Goal: Information Seeking & Learning: Understand process/instructions

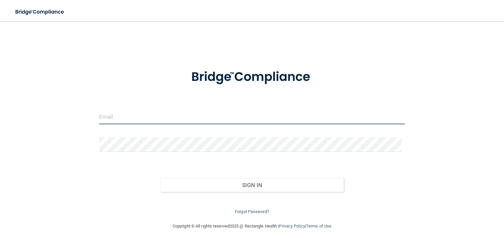
type input "[EMAIL_ADDRESS][DOMAIN_NAME]"
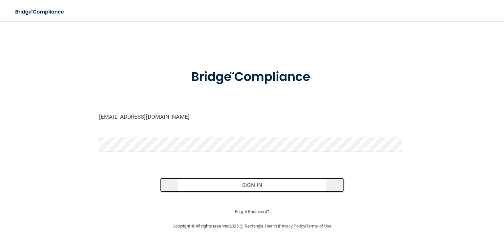
click at [263, 186] on button "Sign In" at bounding box center [251, 185] width 183 height 14
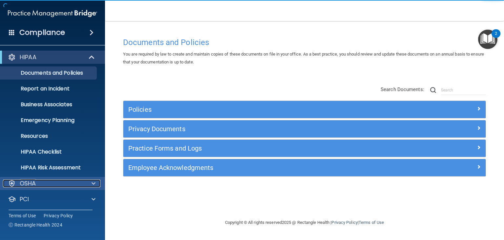
click at [90, 180] on div at bounding box center [92, 183] width 16 height 8
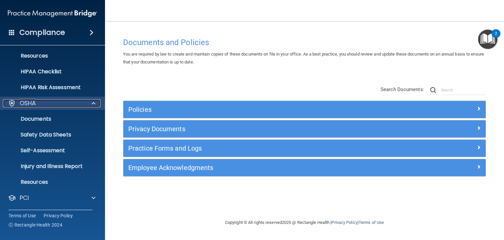
scroll to position [79, 0]
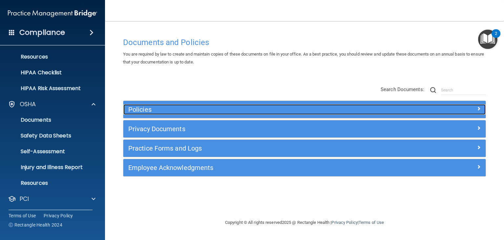
click at [474, 112] on div "Policies" at bounding box center [304, 109] width 362 height 11
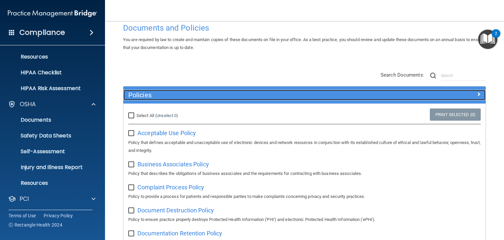
scroll to position [29, 0]
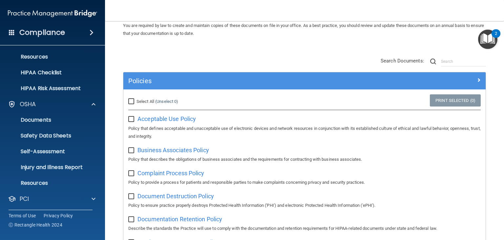
click at [132, 101] on input "Select All (Unselect 0) Unselect All" at bounding box center [132, 101] width 8 height 5
checkbox input "true"
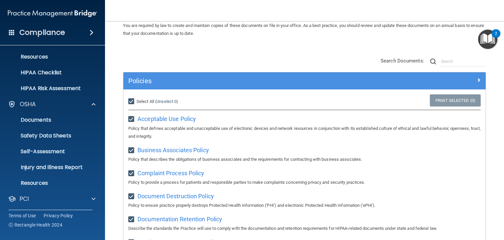
checkbox input "true"
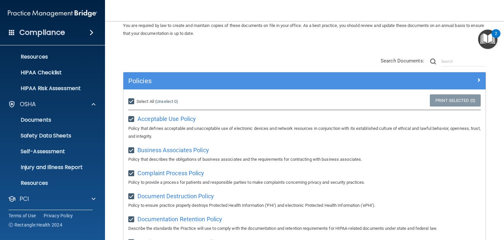
checkbox input "true"
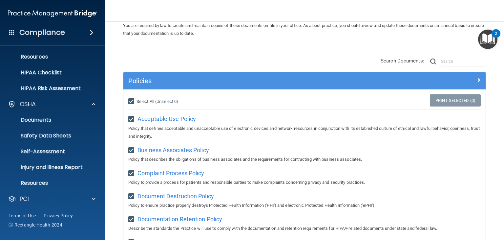
checkbox input "true"
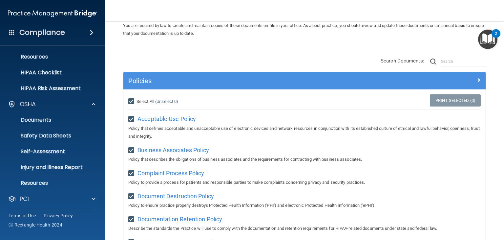
checkbox input "true"
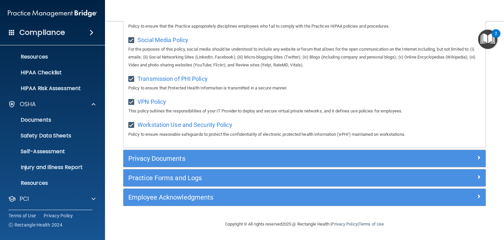
scroll to position [519, 0]
click at [64, 76] on link "HIPAA Checklist" at bounding box center [44, 72] width 103 height 13
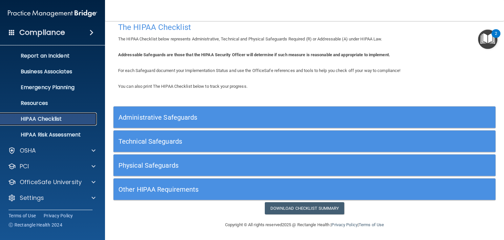
scroll to position [32, 0]
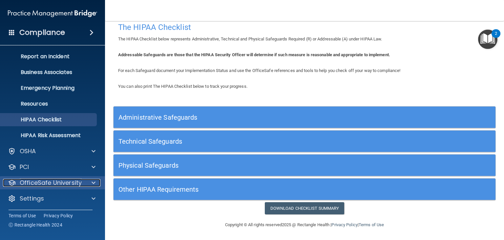
click at [92, 185] on span at bounding box center [94, 183] width 4 height 8
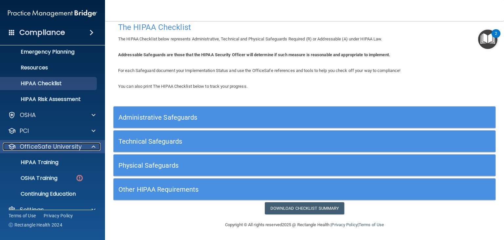
scroll to position [80, 0]
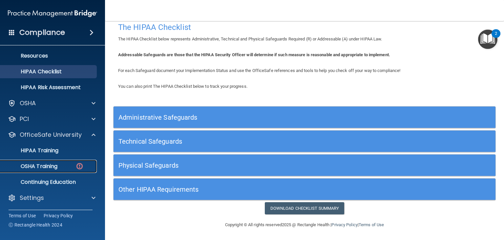
click at [53, 166] on p "OSHA Training" at bounding box center [30, 166] width 53 height 7
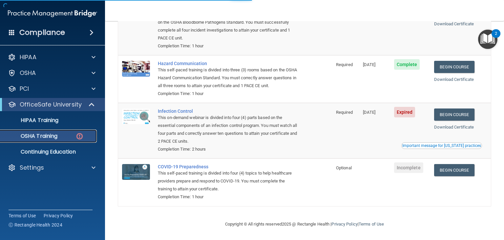
scroll to position [101, 0]
click at [458, 113] on link "Begin Course" at bounding box center [454, 114] width 40 height 12
